Goal: Find specific page/section: Find specific page/section

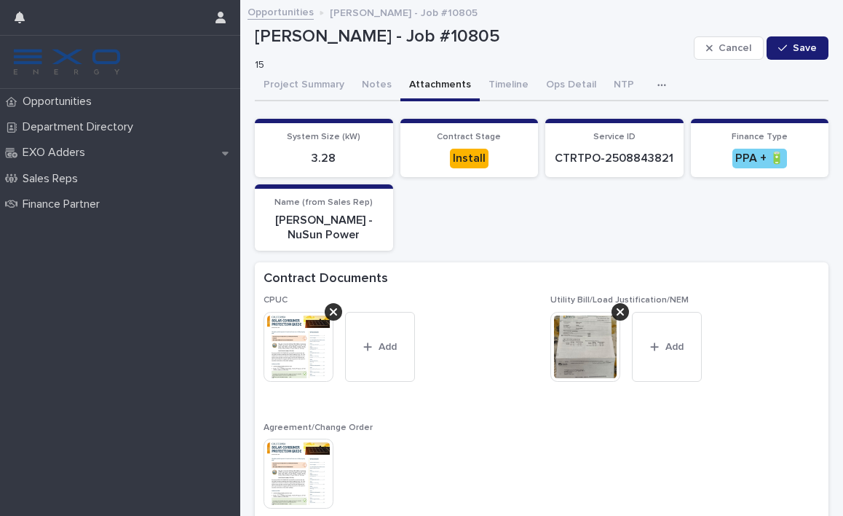
click at [273, 12] on link "Opportunities" at bounding box center [281, 11] width 66 height 17
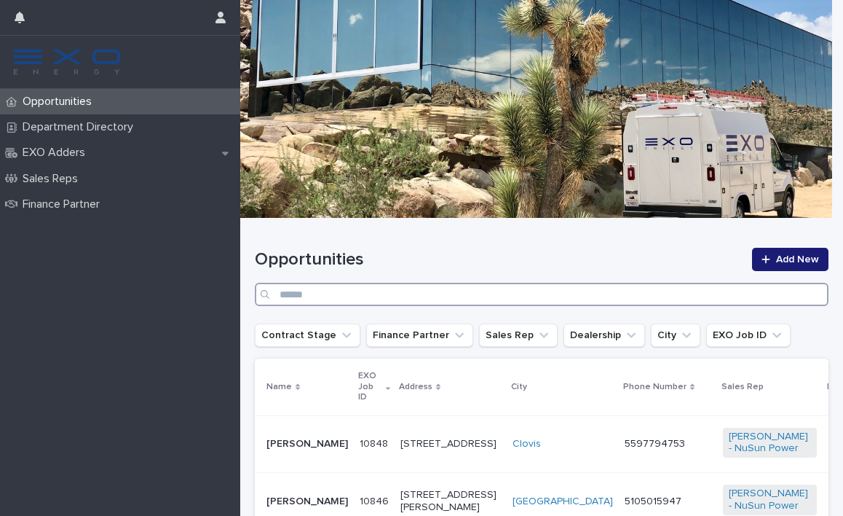
click at [546, 291] on input "Search" at bounding box center [542, 294] width 574 height 23
paste input "**********"
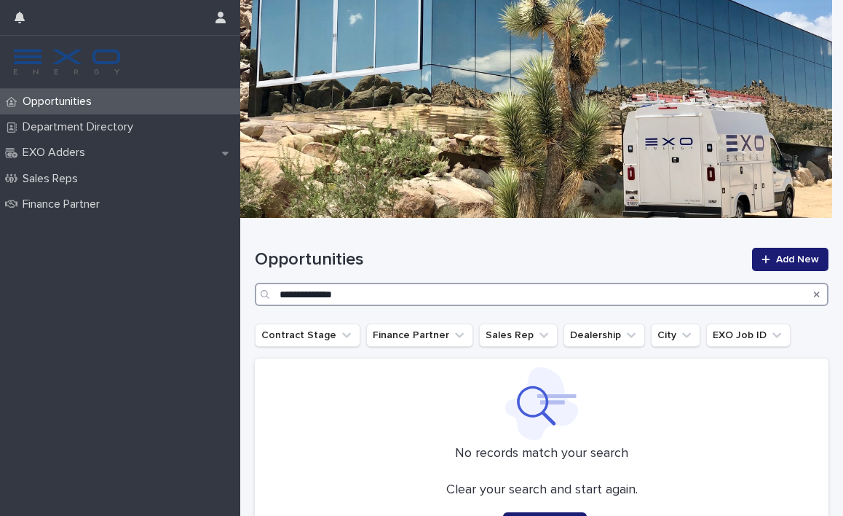
scroll to position [113, 0]
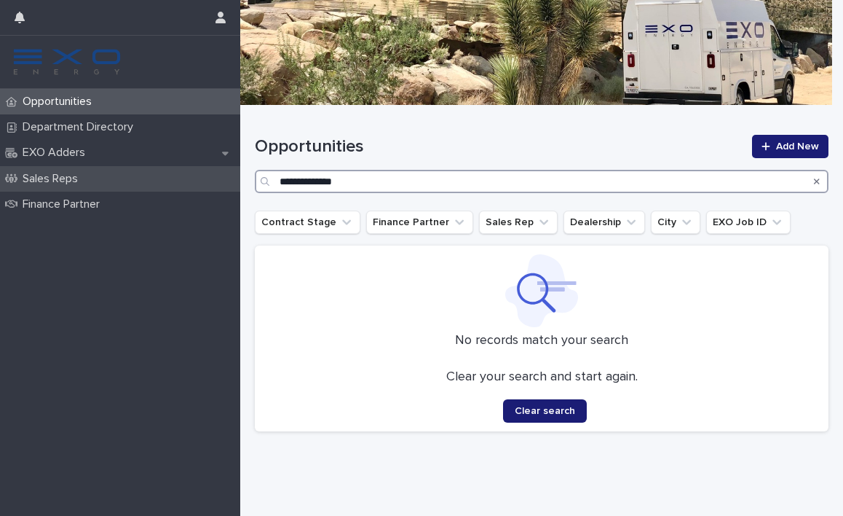
drag, startPoint x: 323, startPoint y: 179, endPoint x: 209, endPoint y: 174, distance: 114.5
click at [240, 174] on div "**********" at bounding box center [541, 201] width 603 height 629
type input "******"
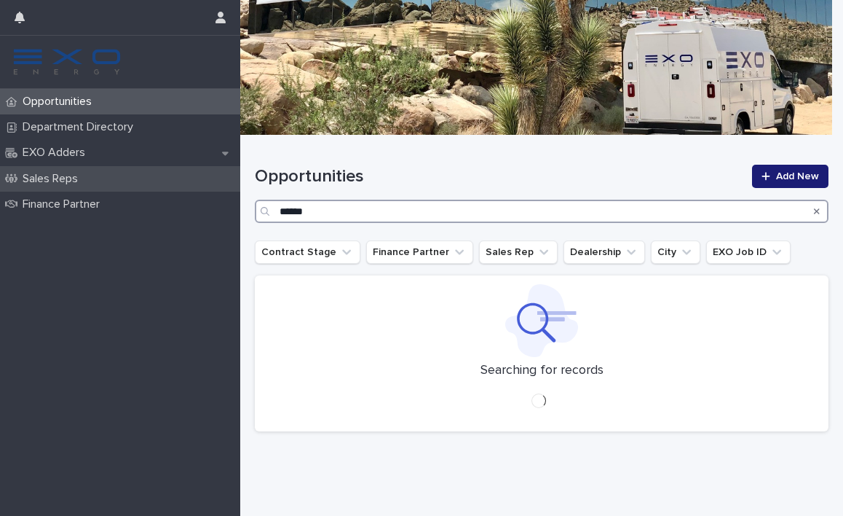
scroll to position [83, 0]
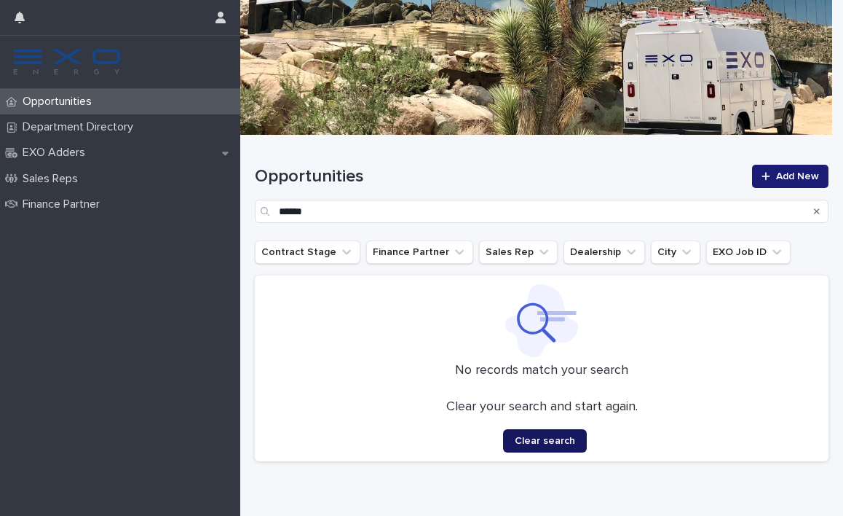
click at [544, 439] on span "Clear search" at bounding box center [545, 441] width 60 height 10
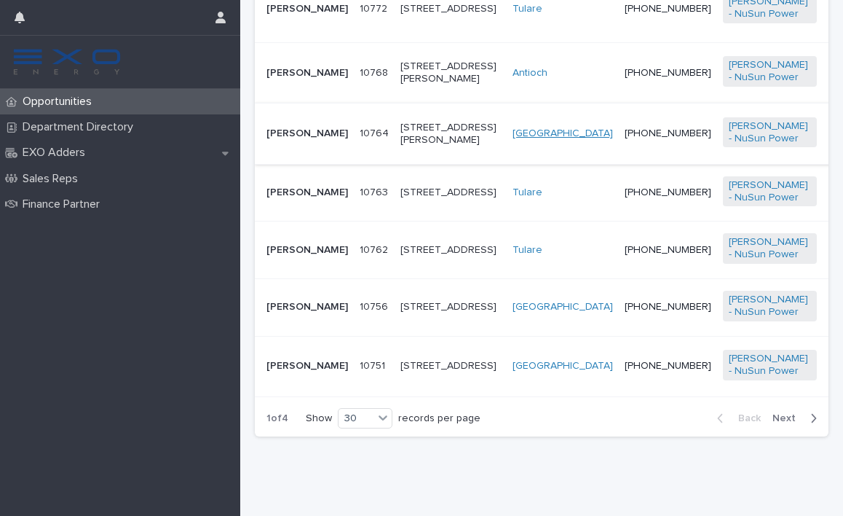
scroll to position [2394, 0]
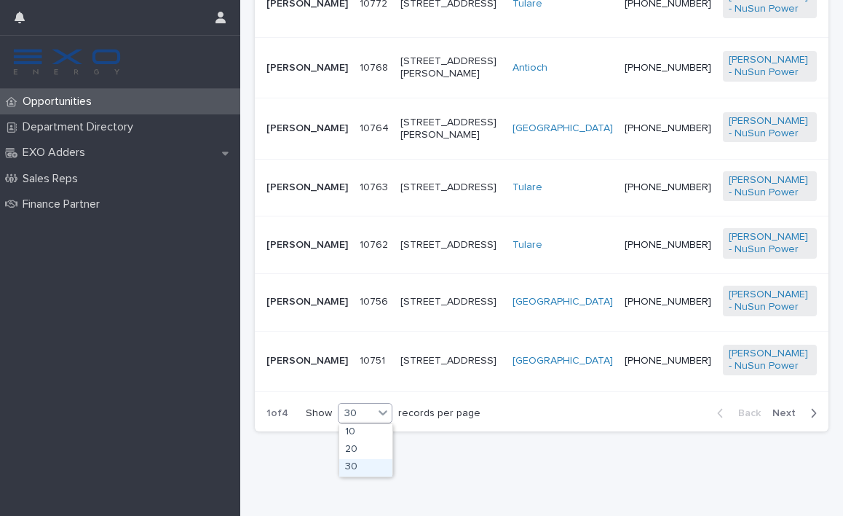
drag, startPoint x: 369, startPoint y: 458, endPoint x: 370, endPoint y: 465, distance: 7.4
click at [369, 465] on div "30" at bounding box center [365, 467] width 53 height 17
click at [729, 347] on link "[PERSON_NAME] - NuSun Power" at bounding box center [770, 359] width 82 height 25
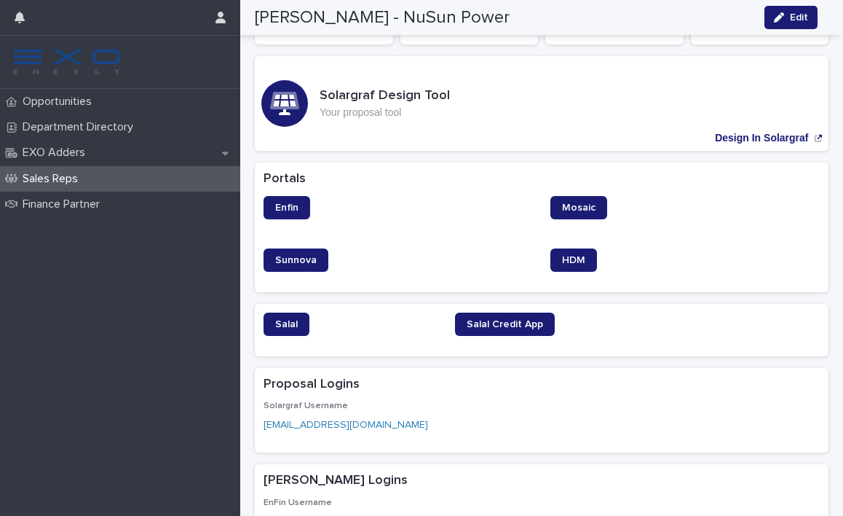
scroll to position [275, 0]
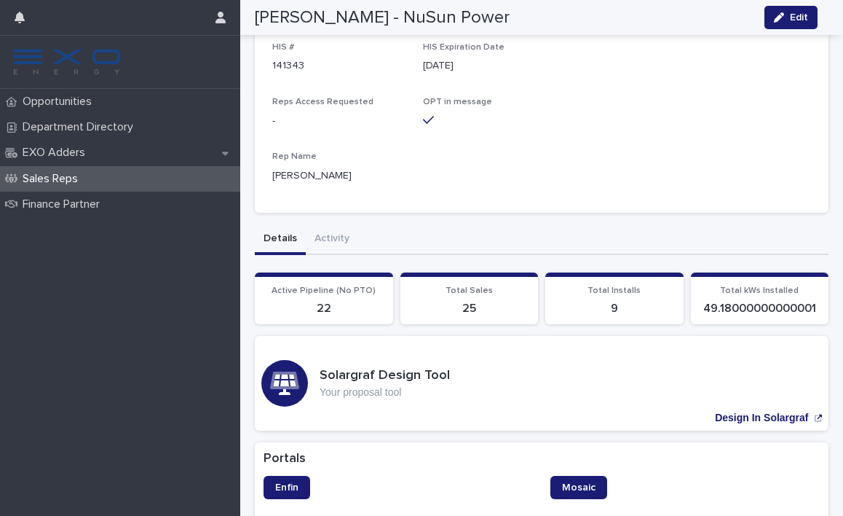
click at [299, 286] on span "Active Pipeline (No PTO)" at bounding box center [324, 290] width 104 height 9
click at [314, 302] on p "22" at bounding box center [324, 309] width 121 height 14
click at [331, 302] on p "22" at bounding box center [324, 309] width 121 height 14
click at [285, 224] on button "Details" at bounding box center [280, 239] width 51 height 31
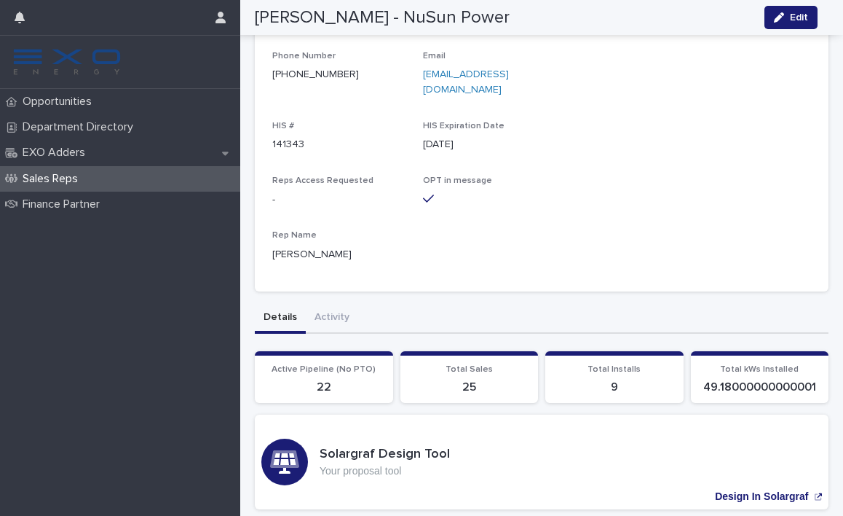
scroll to position [0, 0]
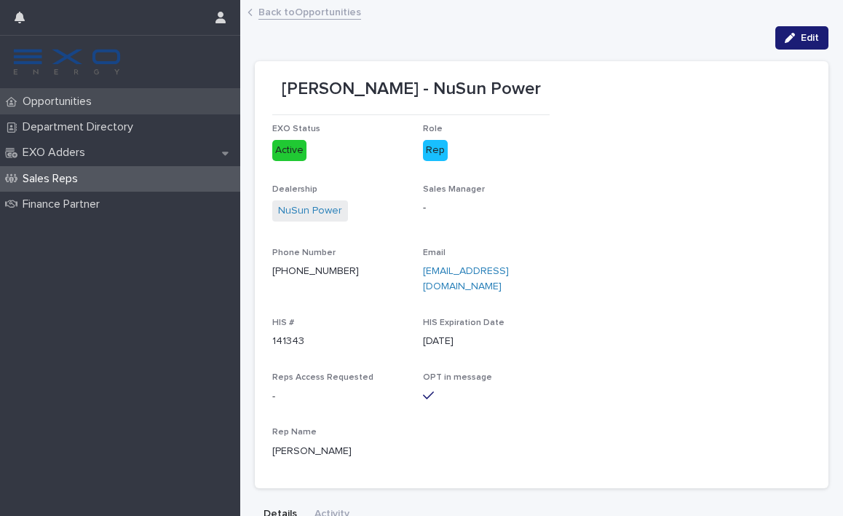
click at [101, 103] on p "Opportunities" at bounding box center [60, 102] width 87 height 14
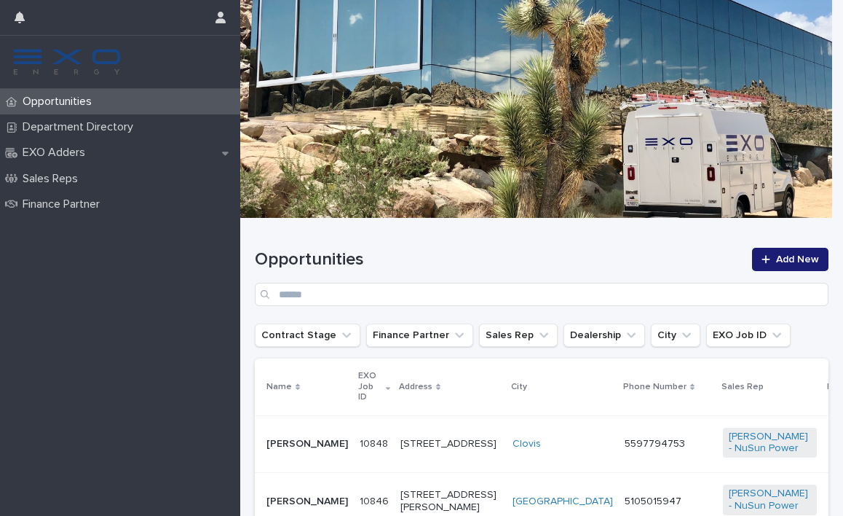
click at [47, 102] on p "Opportunities" at bounding box center [60, 102] width 87 height 14
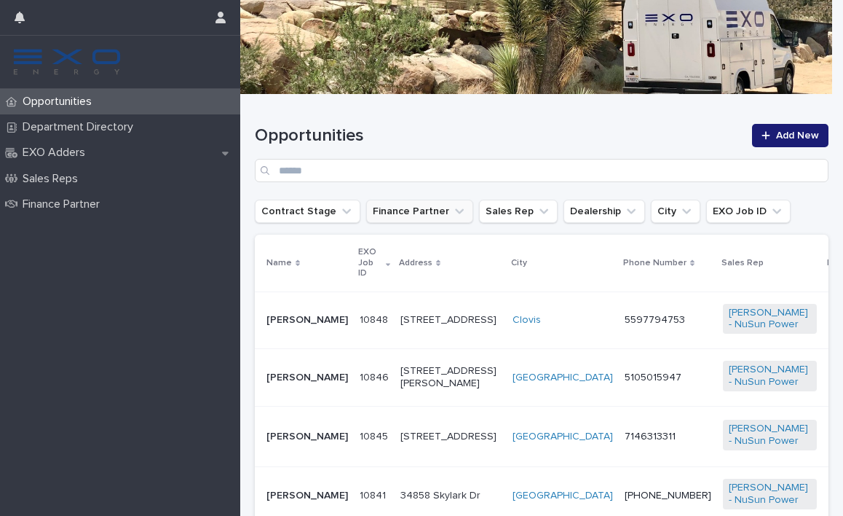
scroll to position [127, 0]
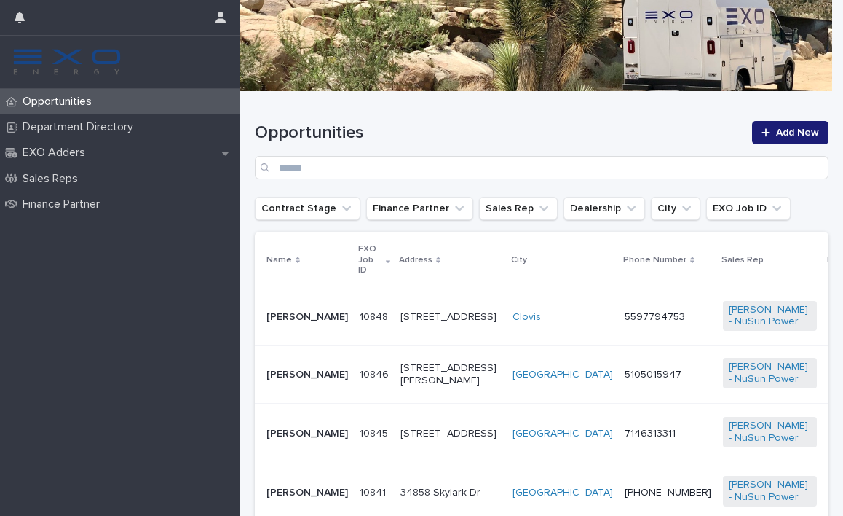
click at [358, 259] on p "EXO Job ID" at bounding box center [370, 259] width 24 height 37
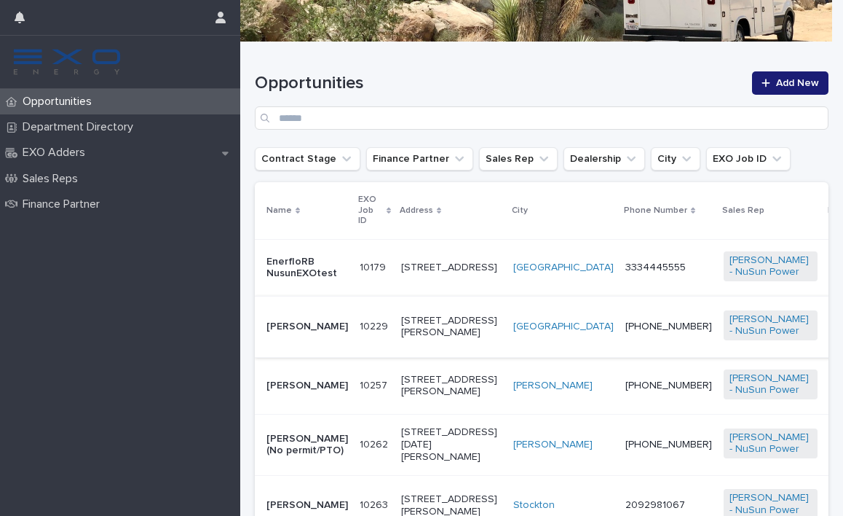
scroll to position [179, 0]
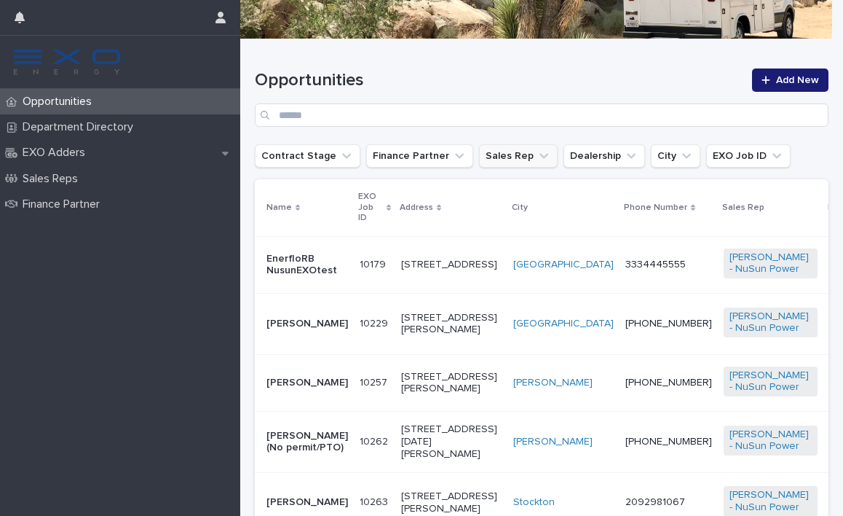
click at [486, 149] on button "Sales Rep" at bounding box center [518, 155] width 79 height 23
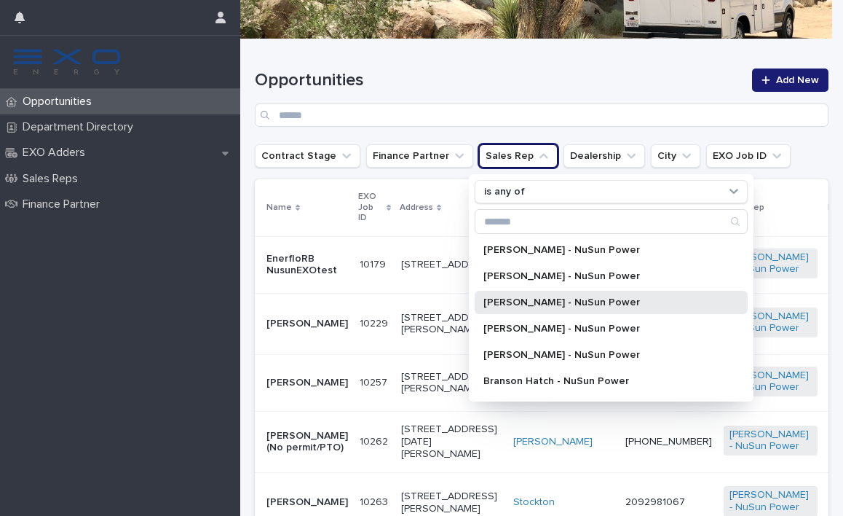
click at [521, 294] on div "[PERSON_NAME] - NuSun Power" at bounding box center [611, 302] width 273 height 23
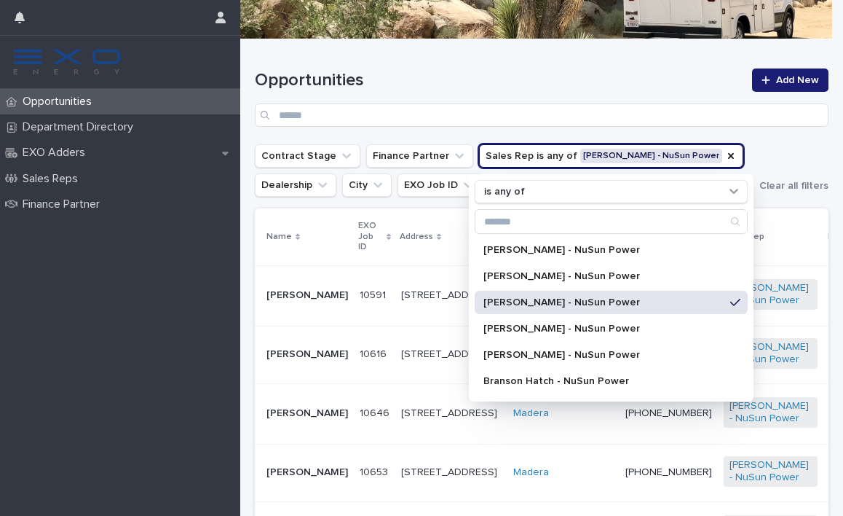
drag, startPoint x: 757, startPoint y: 154, endPoint x: 747, endPoint y: 161, distance: 11.9
click at [755, 158] on div "Contract Stage Finance Partner Sales Rep is any of Anzac Keehan - NuSun Power i…" at bounding box center [542, 170] width 574 height 52
